Goal: Find specific page/section: Find specific page/section

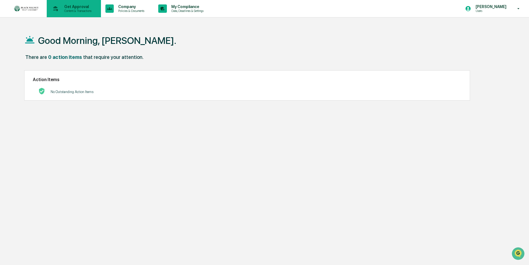
click at [81, 10] on p "Content & Transactions" at bounding box center [77, 11] width 34 height 4
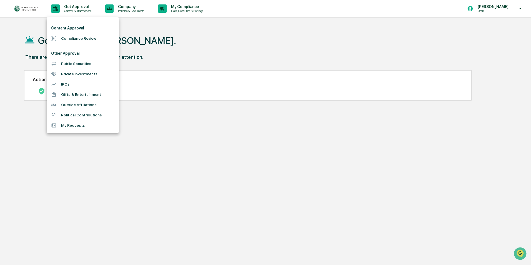
click at [79, 39] on li "Compliance Review" at bounding box center [83, 38] width 72 height 10
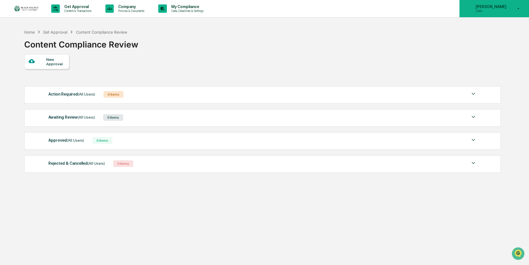
click at [518, 9] on icon at bounding box center [518, 8] width 2 height 1
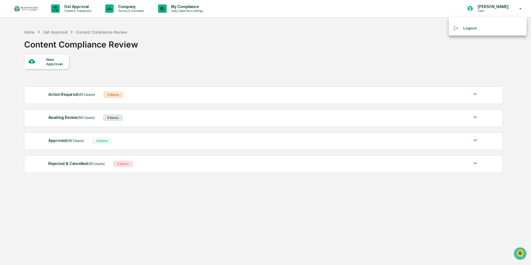
click at [362, 47] on div at bounding box center [265, 132] width 531 height 265
click at [28, 31] on div "Home" at bounding box center [29, 32] width 11 height 5
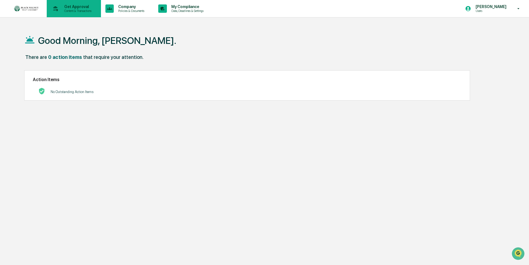
click at [74, 7] on p "Get Approval" at bounding box center [77, 6] width 34 height 4
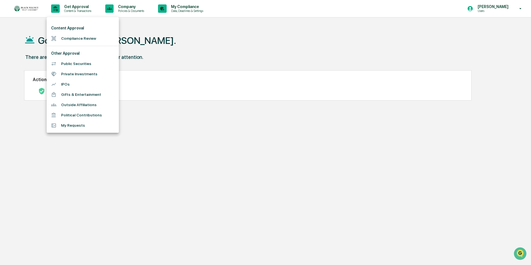
click at [82, 39] on li "Compliance Review" at bounding box center [83, 38] width 72 height 10
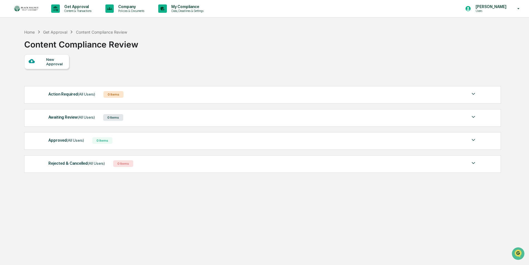
click at [173, 33] on div "Home Get Approval Content Compliance Review Content Compliance Review" at bounding box center [262, 40] width 476 height 28
drag, startPoint x: 434, startPoint y: 44, endPoint x: 443, endPoint y: 40, distance: 10.4
click at [435, 44] on div "Home Get Approval Content Compliance Review Content Compliance Review" at bounding box center [262, 40] width 476 height 28
click at [511, 9] on div "[PERSON_NAME] Users" at bounding box center [493, 8] width 69 height 17
click at [351, 41] on div at bounding box center [265, 132] width 531 height 265
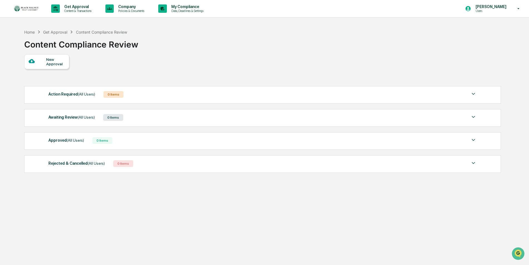
click at [56, 33] on div "Get Approval" at bounding box center [55, 32] width 24 height 5
click at [515, 253] on img "Open customer support" at bounding box center [518, 253] width 14 height 11
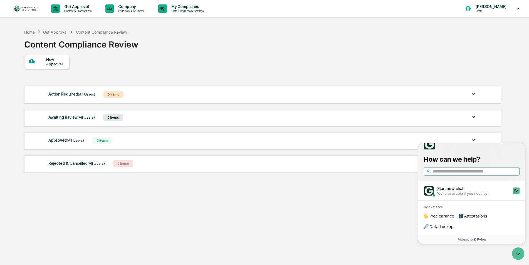
click at [387, 216] on div "Home Get Approval Content Compliance Review Content Compliance Review New Appro…" at bounding box center [262, 158] width 493 height 265
click at [520, 254] on icon "Open customer support" at bounding box center [518, 254] width 14 height 14
